Goal: Task Accomplishment & Management: Use online tool/utility

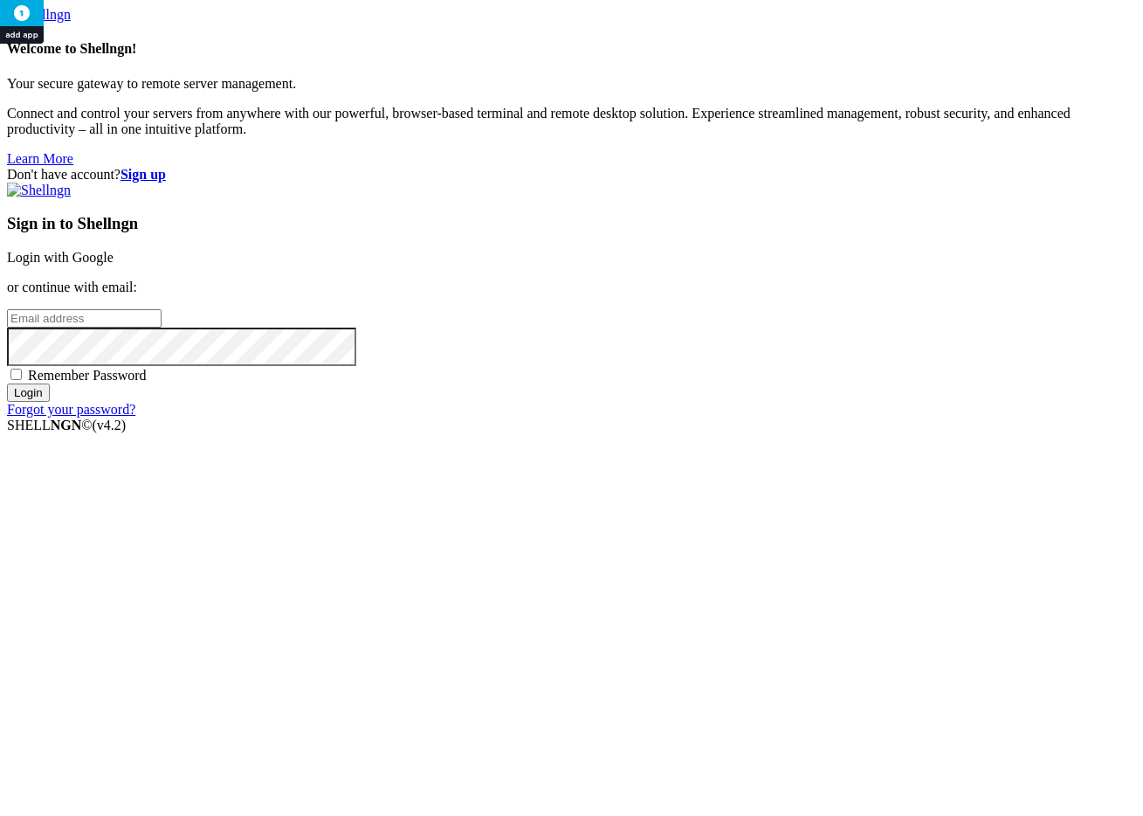
type input "[PERSON_NAME][EMAIL_ADDRESS][DOMAIN_NAME]"
click at [50, 402] on input "Login" at bounding box center [28, 392] width 43 height 18
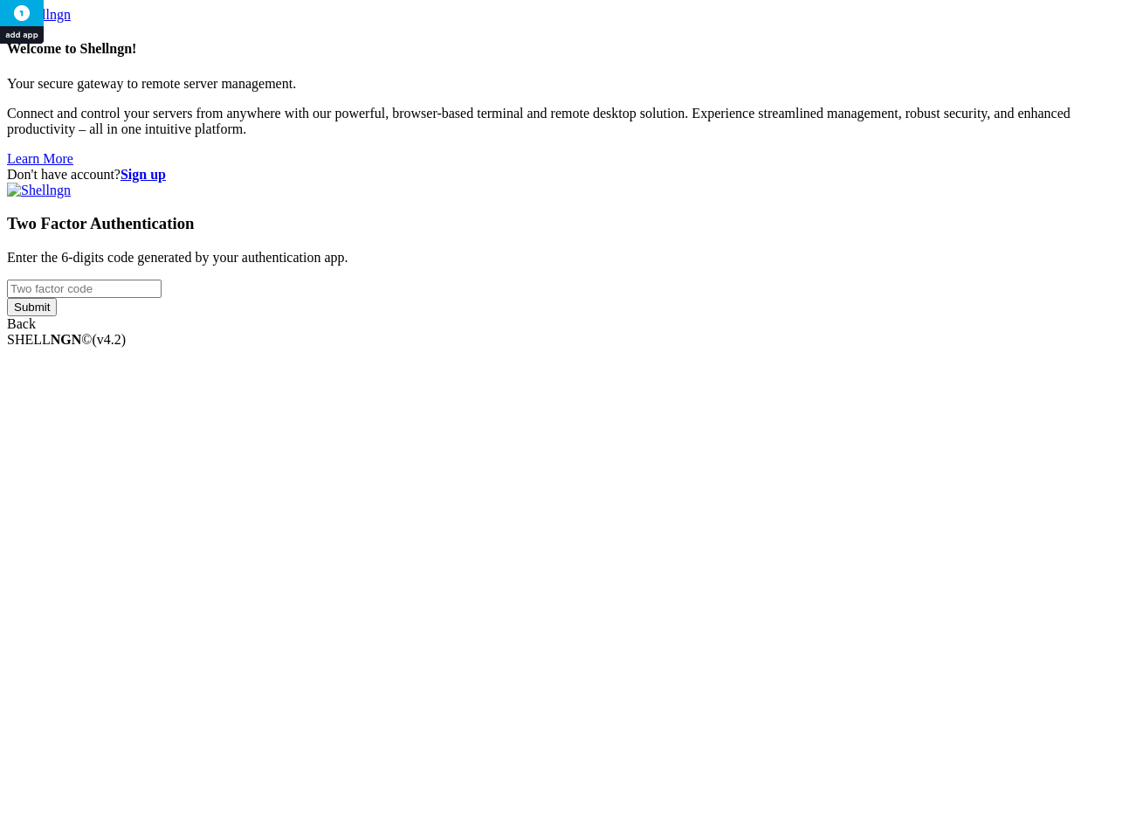
click at [162, 298] on input "number" at bounding box center [84, 288] width 155 height 18
type input "397265"
click at [7, 298] on input "Submit" at bounding box center [32, 307] width 50 height 18
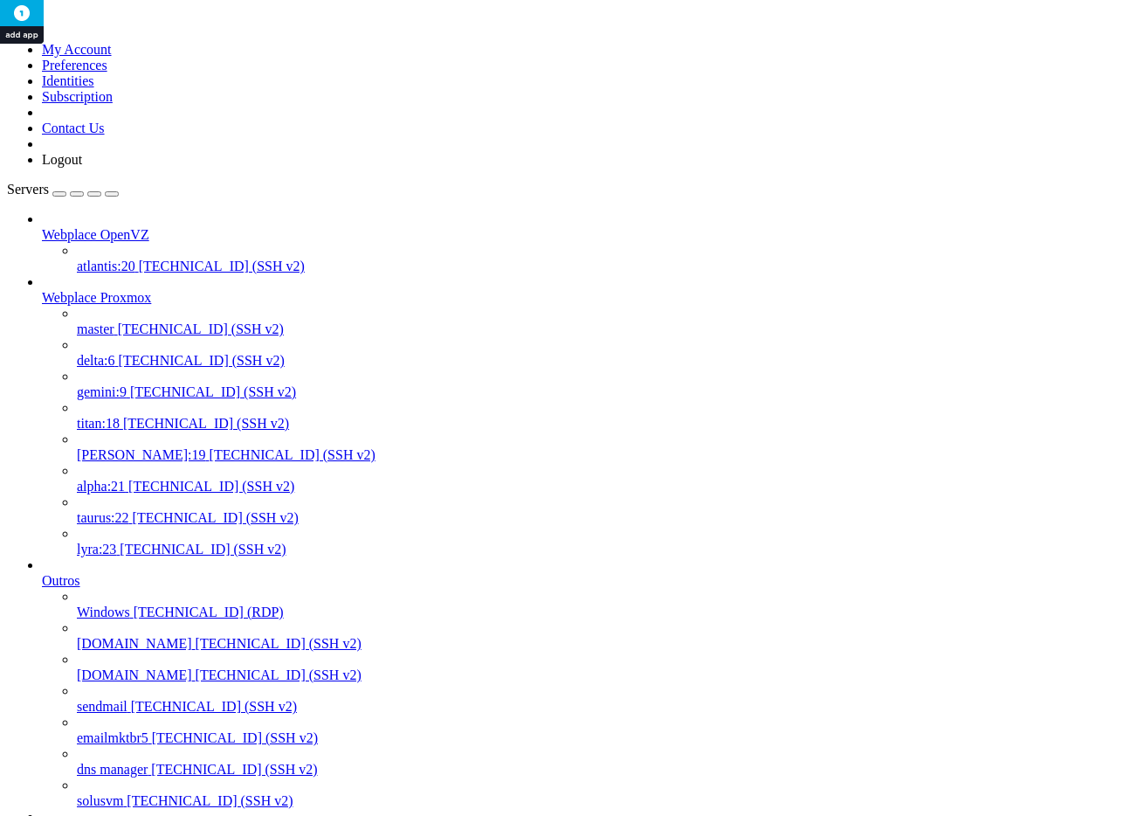
scroll to position [973, 0]
